Goal: Task Accomplishment & Management: Use online tool/utility

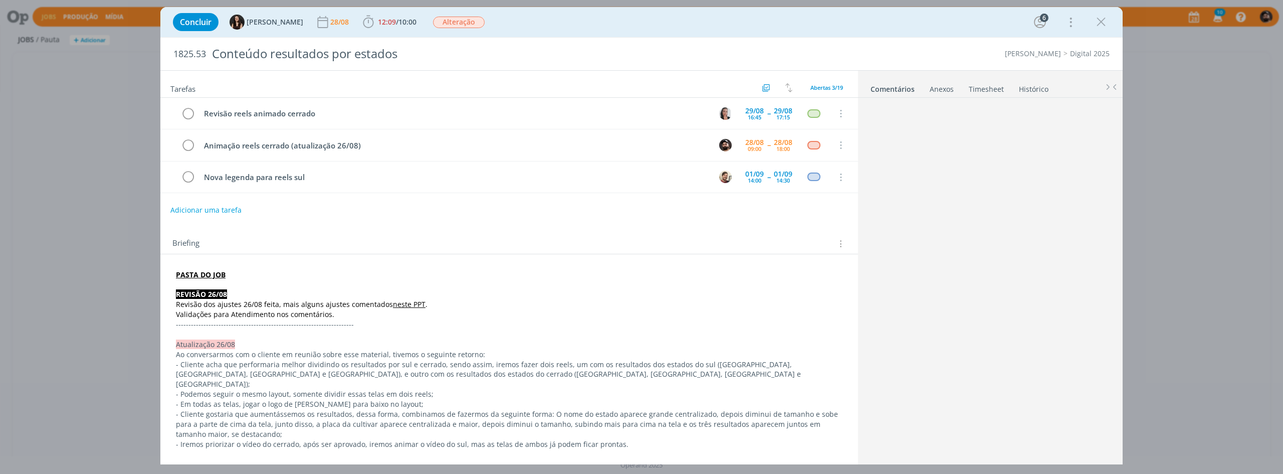
scroll to position [607, 0]
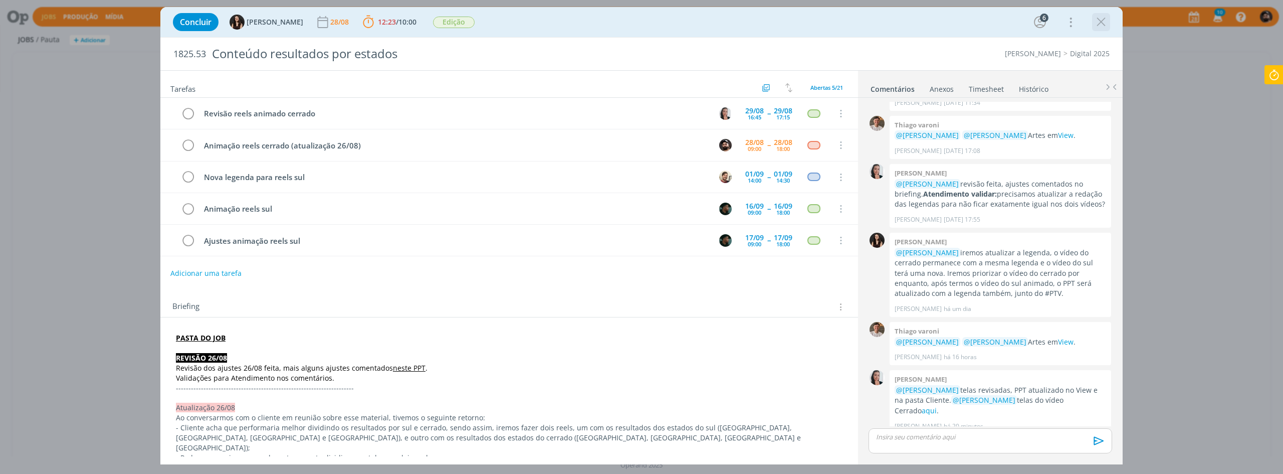
click at [1097, 24] on icon "dialog" at bounding box center [1100, 22] width 15 height 15
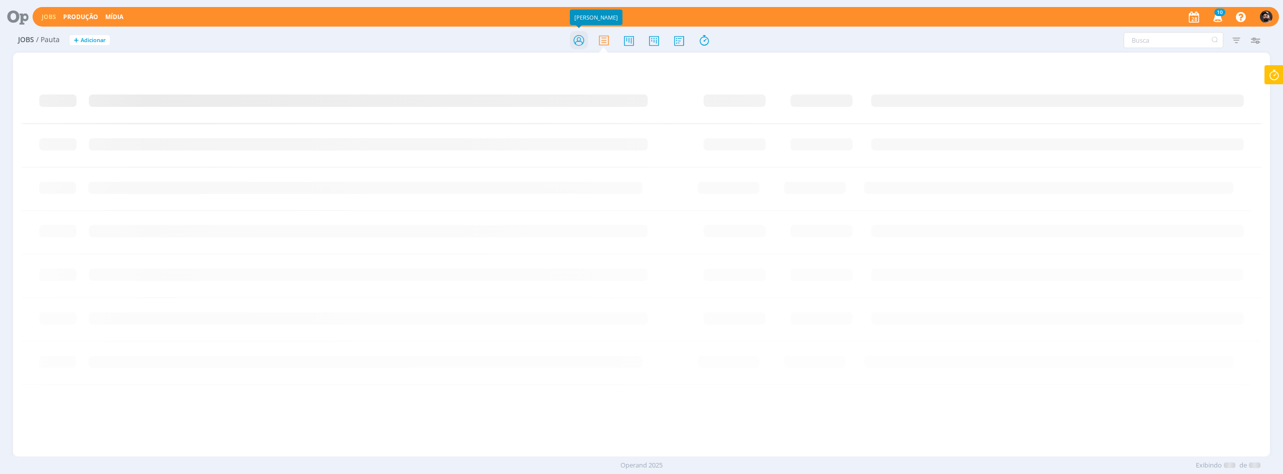
click at [585, 37] on icon at bounding box center [579, 41] width 18 height 20
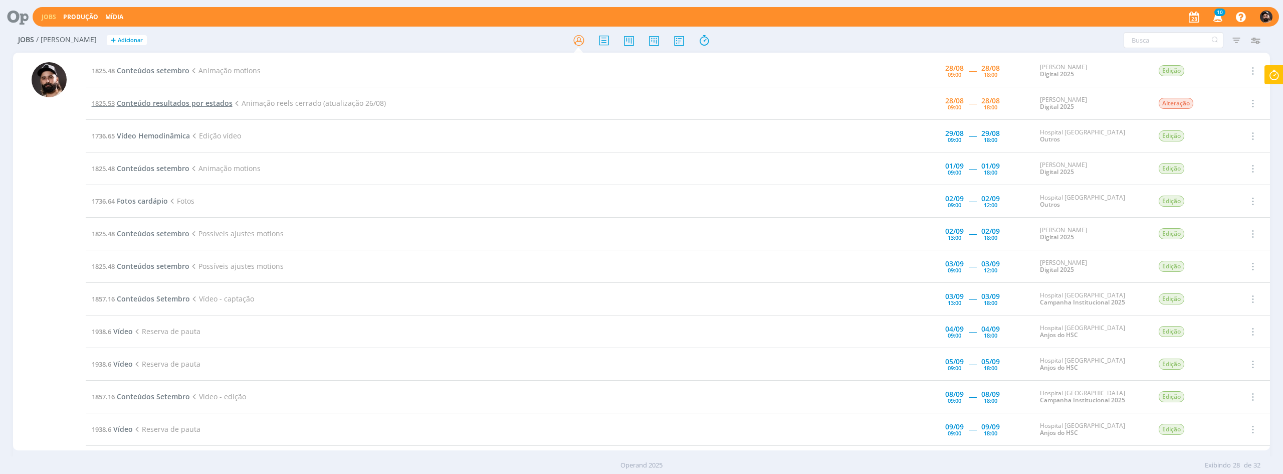
click at [176, 103] on span "Conteúdo resultados por estados" at bounding box center [175, 103] width 116 height 10
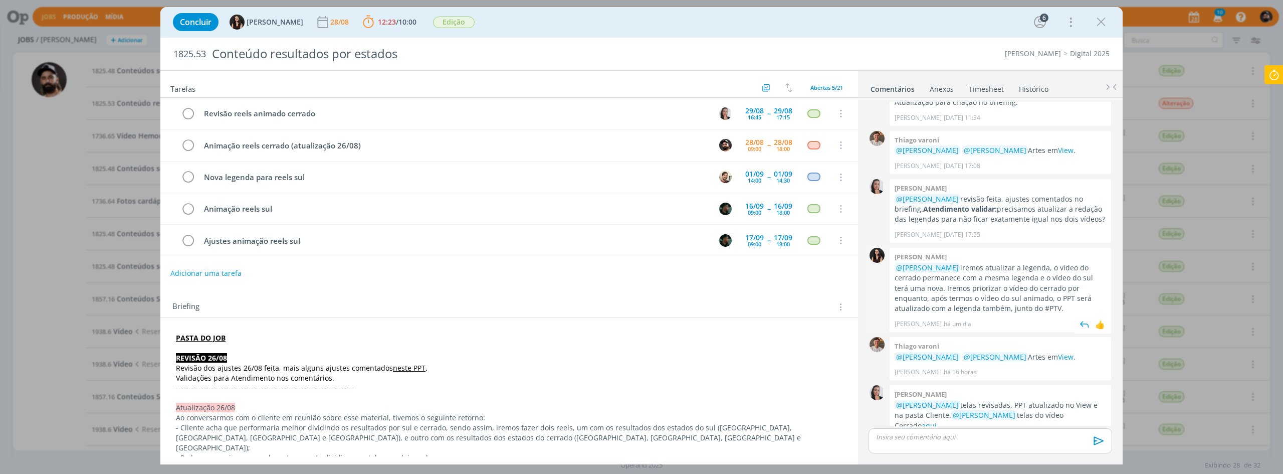
scroll to position [597, 0]
